Goal: Information Seeking & Learning: Find specific fact

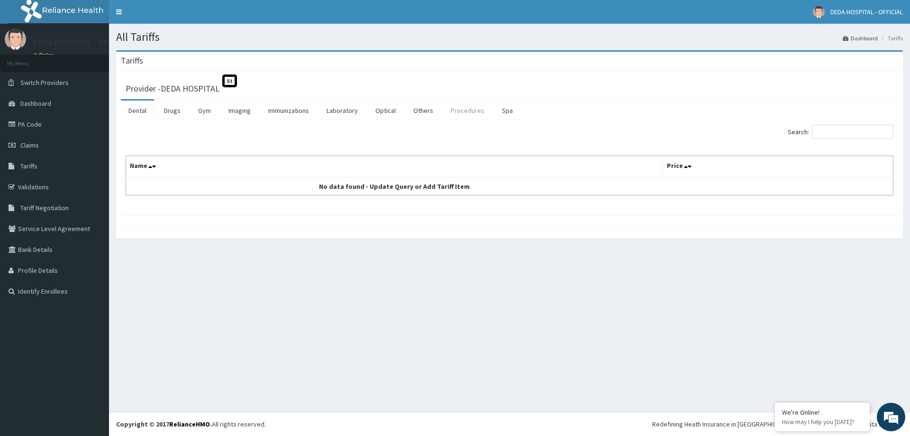
click at [470, 109] on link "Procedures" at bounding box center [467, 111] width 49 height 20
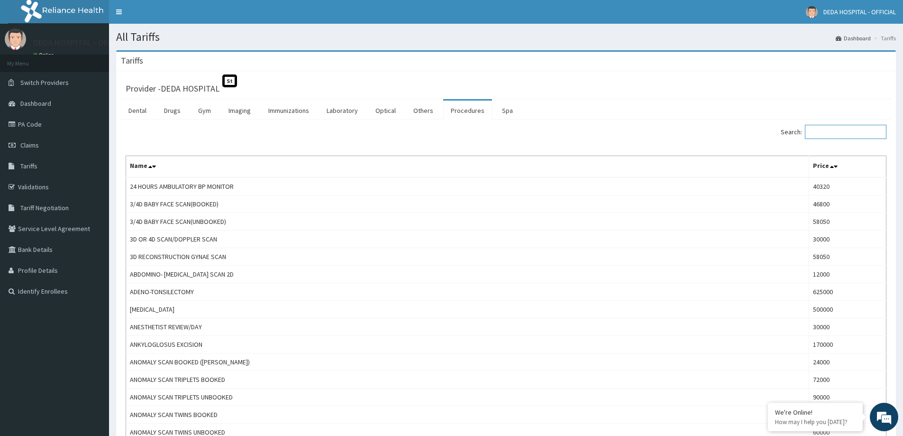
click at [837, 135] on input "Search:" at bounding box center [846, 132] width 82 height 14
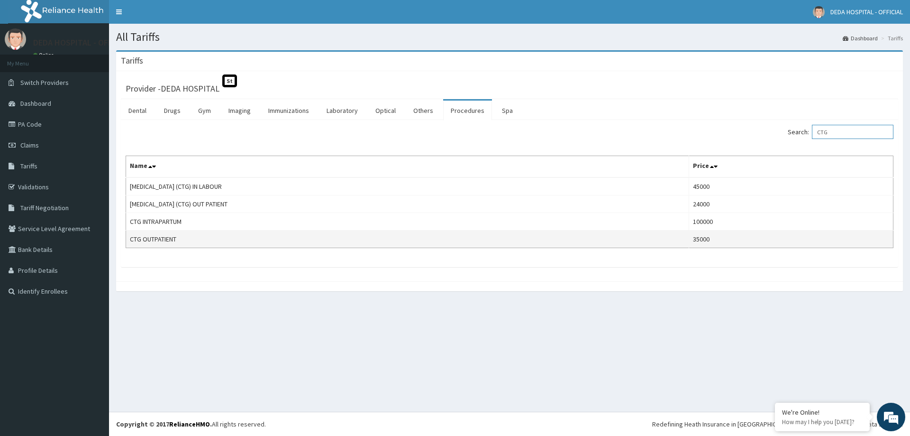
type input "CTG"
click at [194, 240] on td "CTG OUTPATIENT" at bounding box center [407, 239] width 563 height 18
click at [186, 239] on td "CTG OUTPATIENT" at bounding box center [407, 239] width 563 height 18
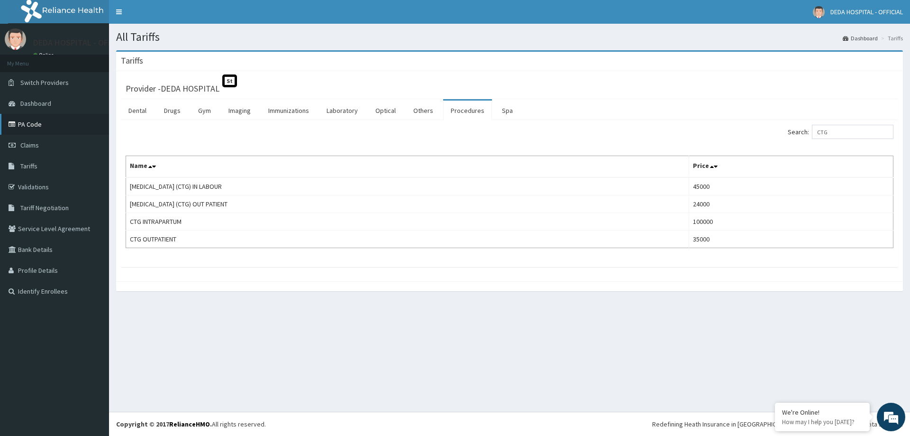
click at [30, 125] on link "PA Code" at bounding box center [54, 124] width 109 height 21
